Goal: Navigation & Orientation: Find specific page/section

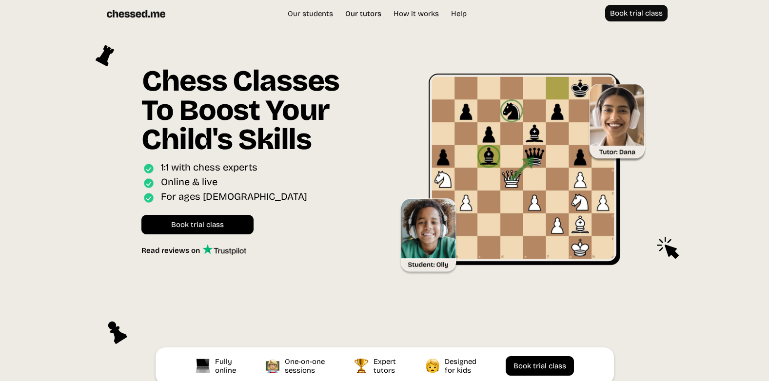
click at [359, 14] on link "Our tutors" at bounding box center [363, 14] width 46 height 10
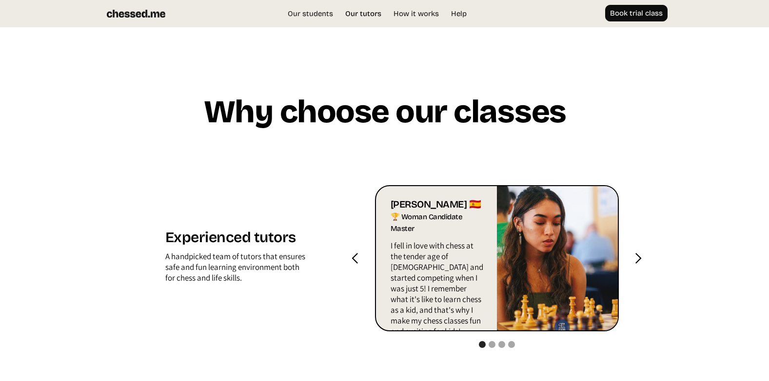
scroll to position [932, 0]
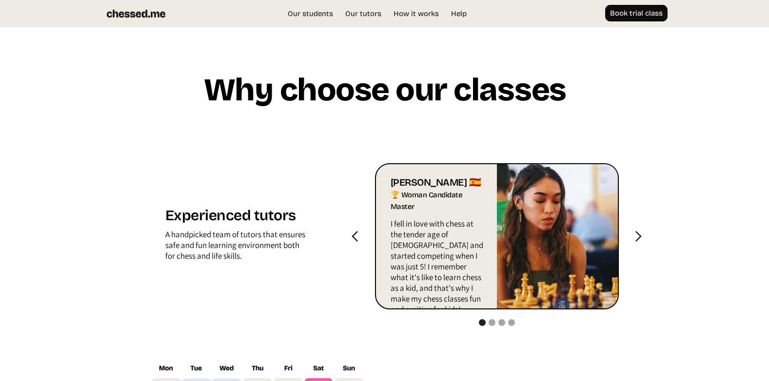
click at [354, 236] on div "previous slide" at bounding box center [355, 237] width 12 height 12
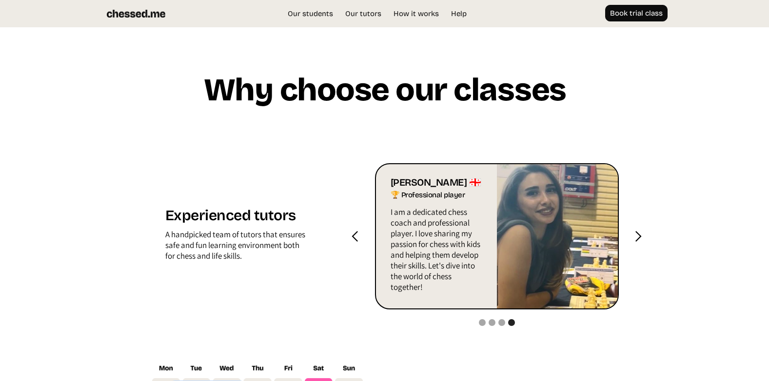
click at [354, 236] on div "previous slide" at bounding box center [355, 237] width 12 height 12
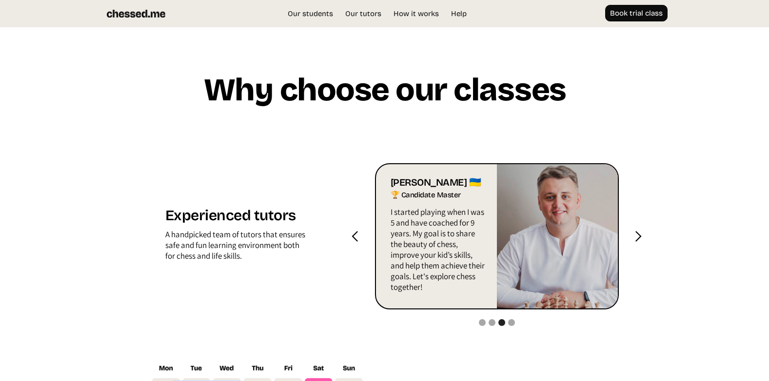
click at [354, 236] on div "previous slide" at bounding box center [355, 237] width 12 height 12
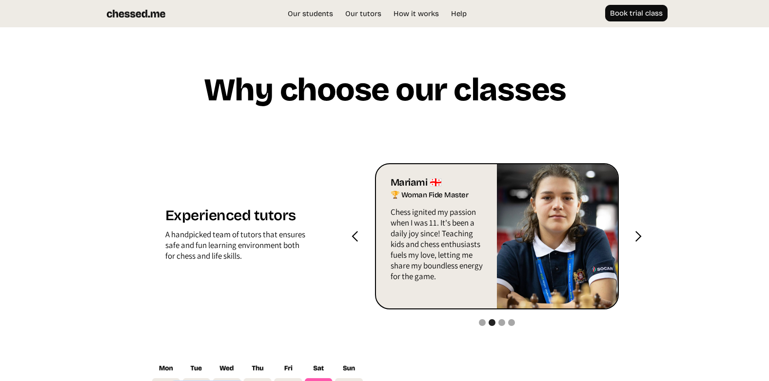
click at [354, 236] on div "previous slide" at bounding box center [355, 237] width 12 height 12
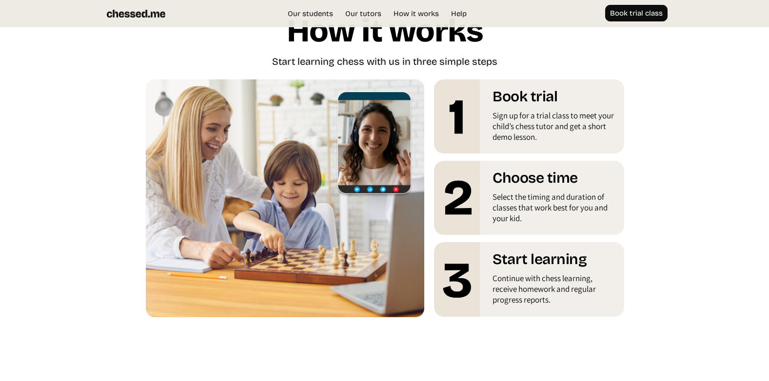
scroll to position [0, 0]
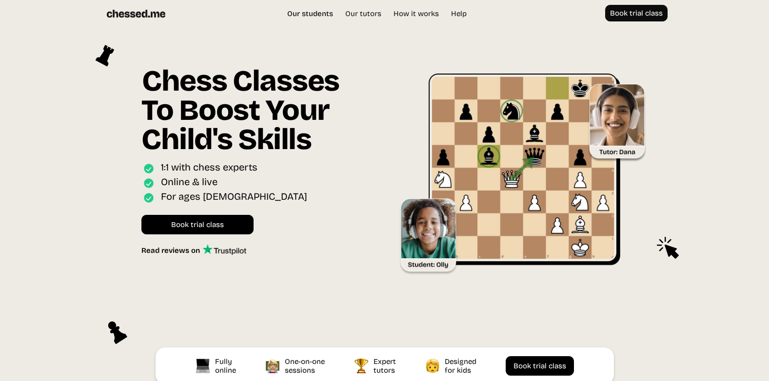
click at [316, 11] on link "Our students" at bounding box center [310, 14] width 56 height 10
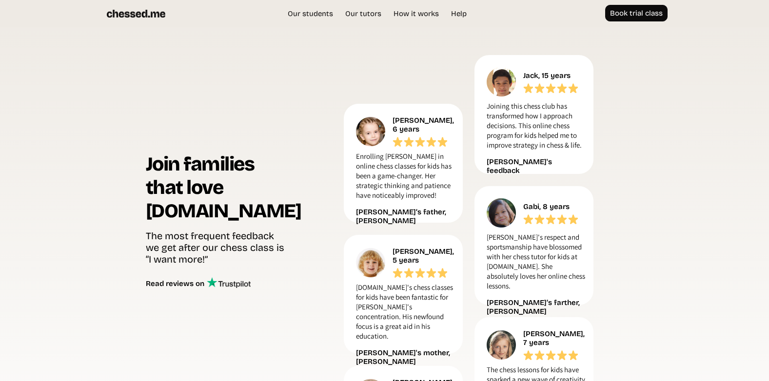
scroll to position [411, 0]
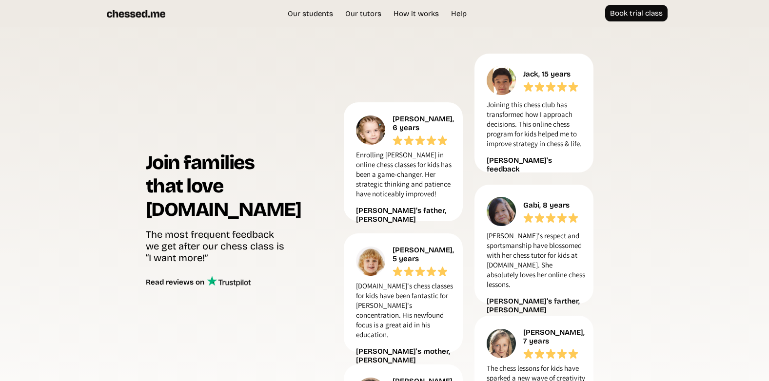
scroll to position [932, 0]
